Goal: Transaction & Acquisition: Book appointment/travel/reservation

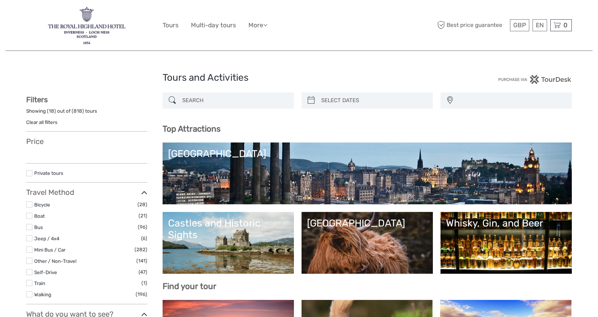
select select
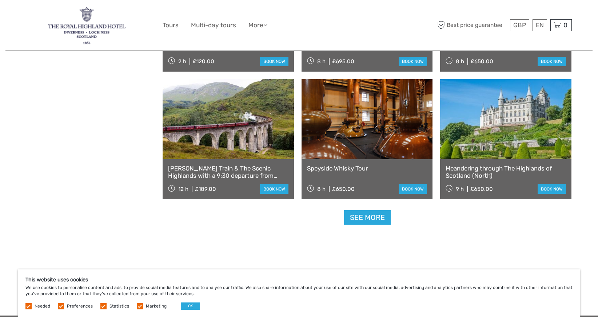
scroll to position [860, 0]
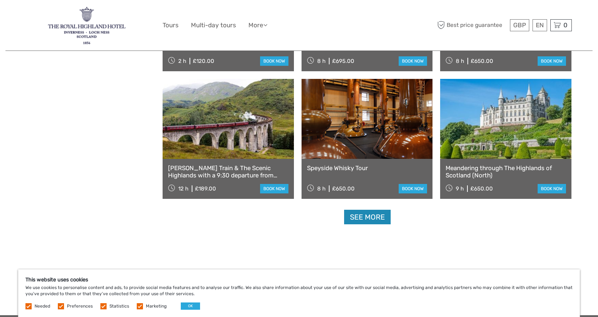
click at [378, 219] on link "See more" at bounding box center [367, 217] width 47 height 15
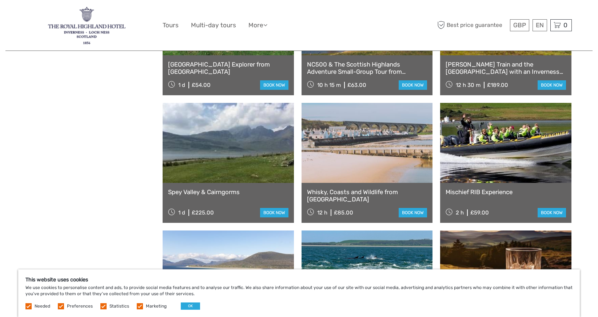
scroll to position [914, 0]
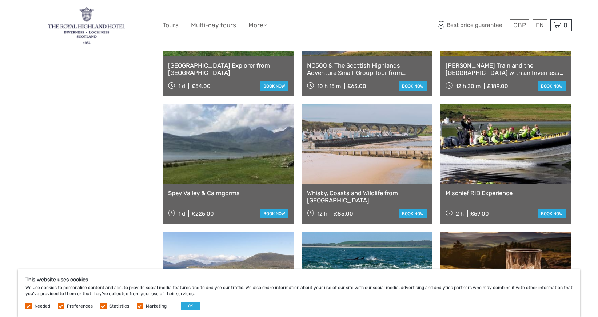
click at [488, 149] on link at bounding box center [505, 144] width 131 height 80
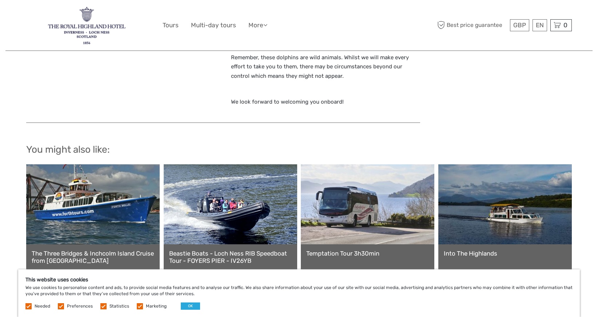
scroll to position [566, 0]
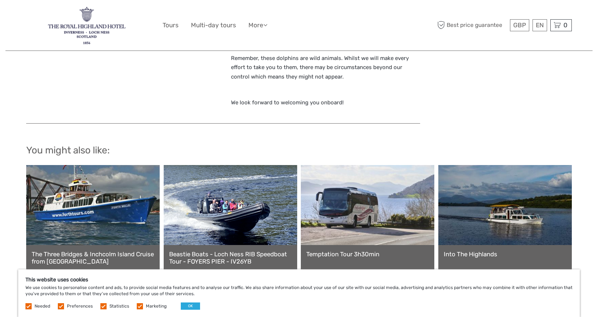
click at [249, 203] on link at bounding box center [231, 205] width 134 height 80
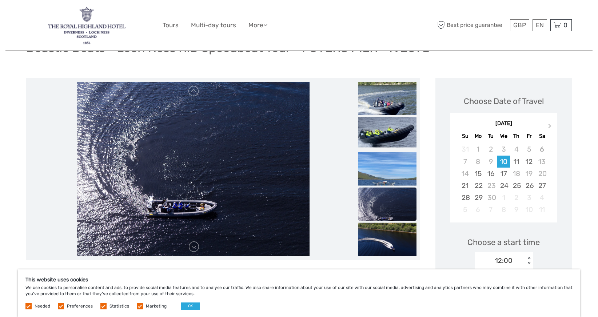
scroll to position [69, 0]
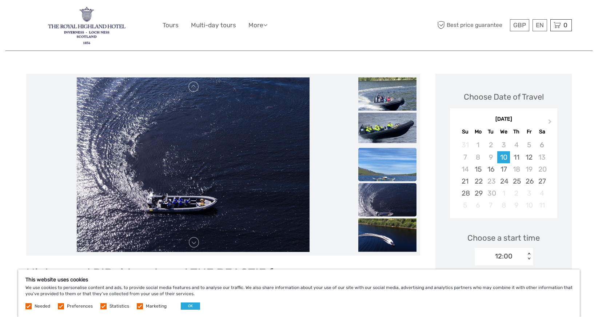
click at [385, 169] on img at bounding box center [387, 187] width 58 height 78
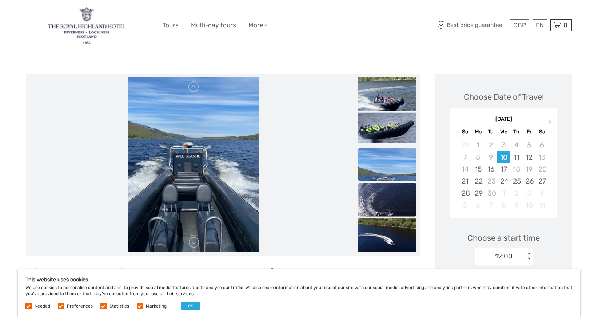
click at [388, 205] on img at bounding box center [387, 205] width 58 height 44
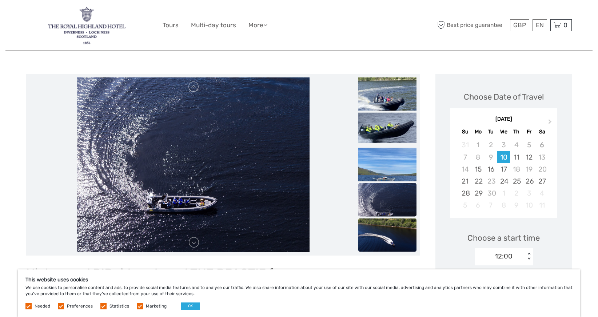
click at [385, 229] on img at bounding box center [387, 241] width 58 height 44
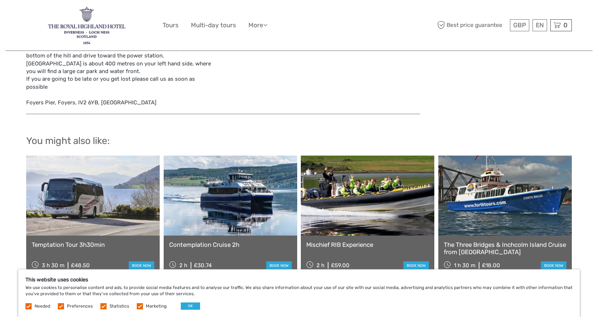
scroll to position [916, 0]
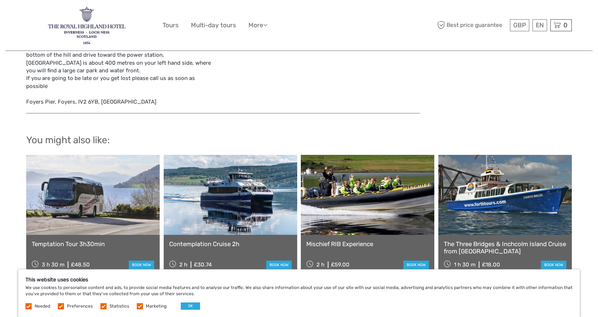
click at [212, 241] on link "Contemplation Cruise 2h" at bounding box center [230, 244] width 123 height 7
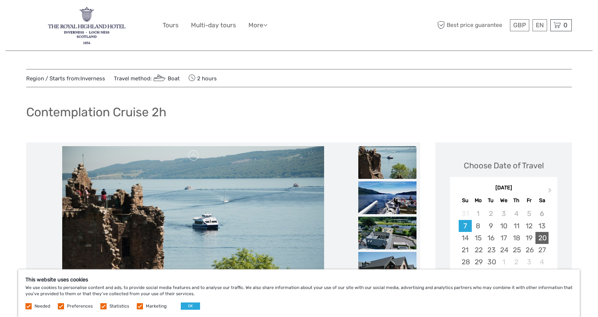
click at [542, 240] on div "20" at bounding box center [542, 238] width 13 height 12
click at [541, 238] on div "20" at bounding box center [542, 238] width 13 height 12
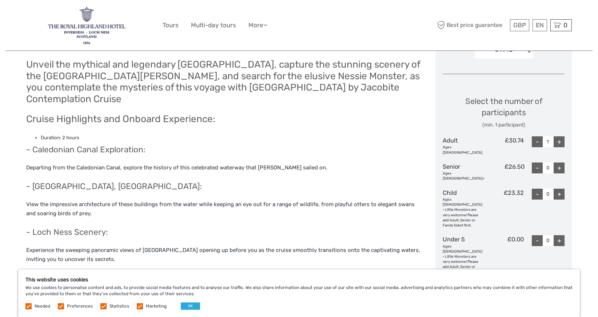
scroll to position [278, 0]
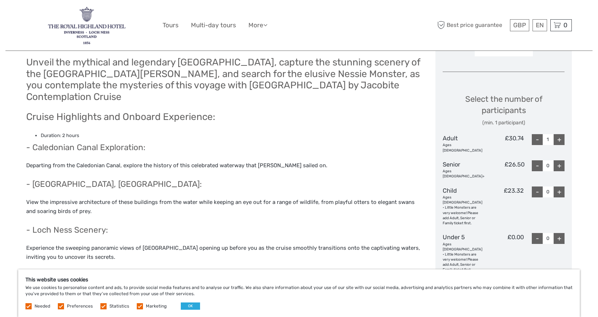
click at [560, 137] on div "+" at bounding box center [559, 139] width 11 height 11
type input "3"
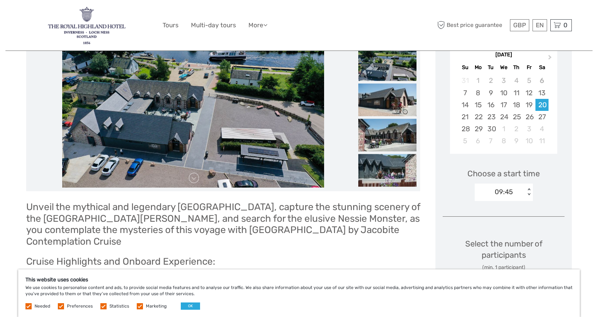
scroll to position [123, 0]
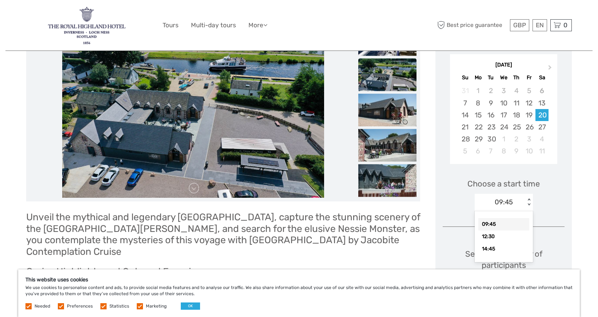
click at [528, 202] on div "< >" at bounding box center [529, 203] width 6 height 8
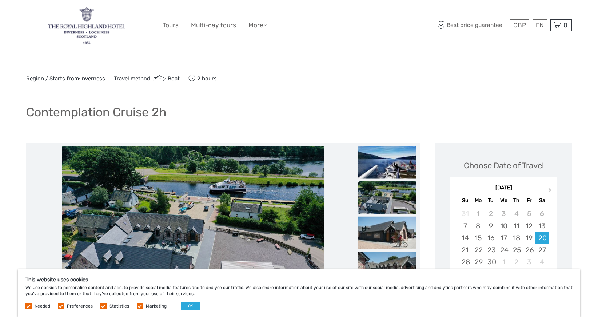
scroll to position [0, 0]
